Goal: Find specific page/section: Find specific page/section

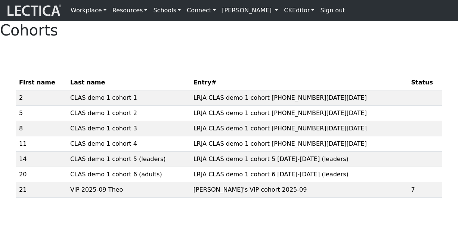
click at [253, 82] on div "First name Last name Entry# Status 2 CLAS demo 1 cohort 1 LRJA CLAS demo 1 coho…" at bounding box center [229, 130] width 426 height 146
